Goal: Navigation & Orientation: Understand site structure

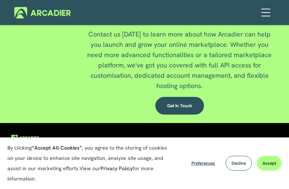
scroll to position [1586, 0]
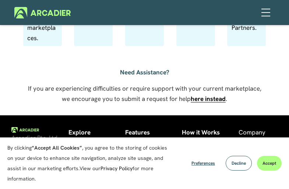
scroll to position [573, 0]
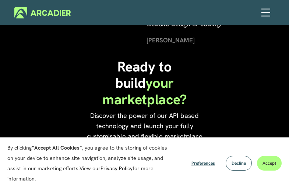
scroll to position [1730, 0]
